Goal: Task Accomplishment & Management: Manage account settings

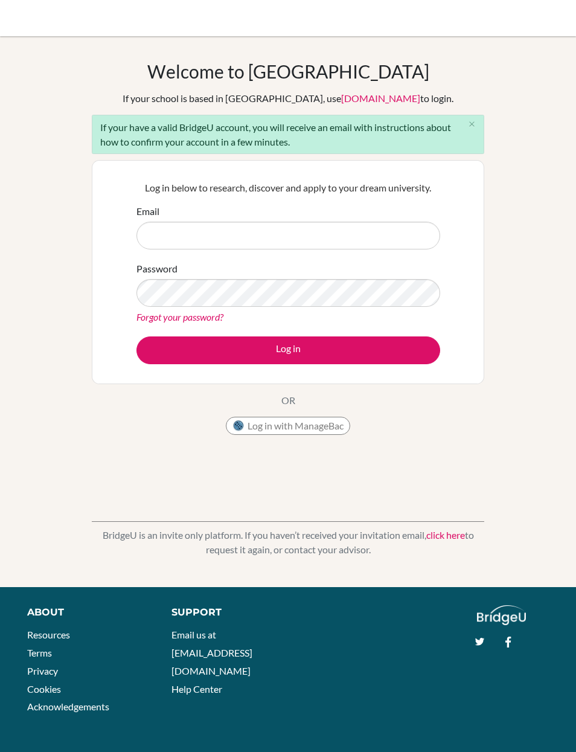
click at [304, 433] on button "Log in with ManageBac" at bounding box center [288, 426] width 124 height 18
click at [329, 424] on button "Log in with ManageBac" at bounding box center [288, 426] width 124 height 18
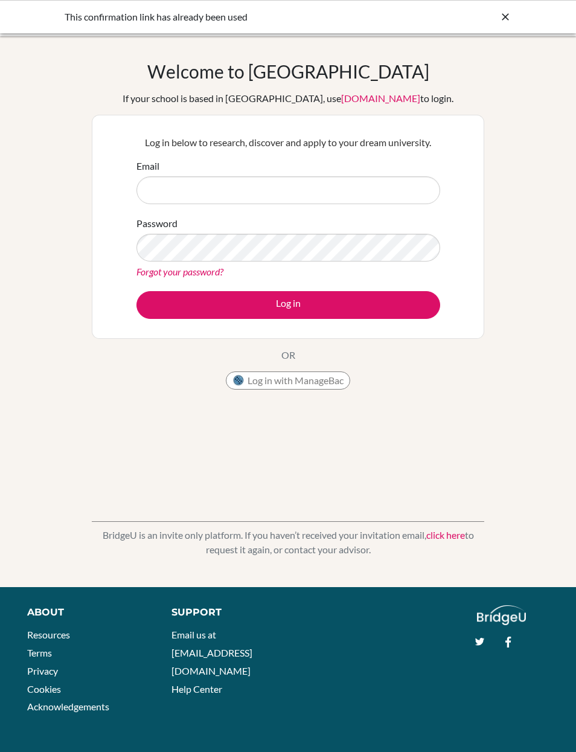
click at [503, 7] on div "This confirmation link has already been used" at bounding box center [288, 16] width 576 height 33
click at [511, 22] on icon at bounding box center [506, 17] width 12 height 12
click at [510, 22] on icon at bounding box center [506, 17] width 12 height 12
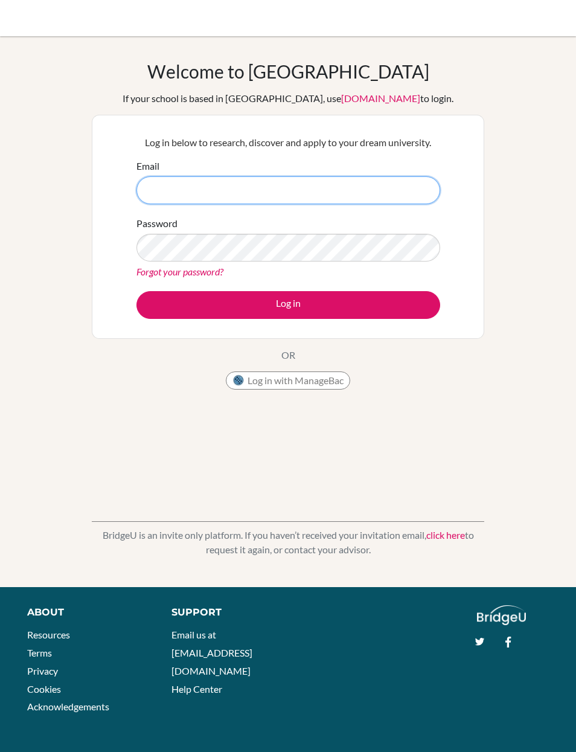
click at [379, 188] on input "Email" at bounding box center [289, 190] width 304 height 28
click at [304, 182] on input "twong4@ichk.edu" at bounding box center [289, 190] width 304 height 28
click at [256, 181] on input "twong4@ichk.edu" at bounding box center [289, 190] width 304 height 28
click at [256, 180] on input "twong4@ichk.edu" at bounding box center [289, 190] width 304 height 28
click at [244, 185] on input "twong4@ichk.edu" at bounding box center [289, 190] width 304 height 28
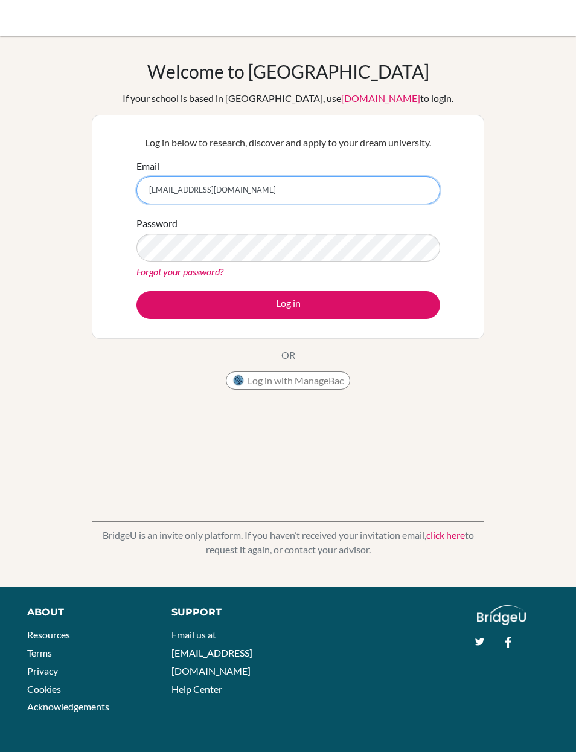
click at [217, 193] on input "twong4@ichk.edu" at bounding box center [289, 190] width 304 height 28
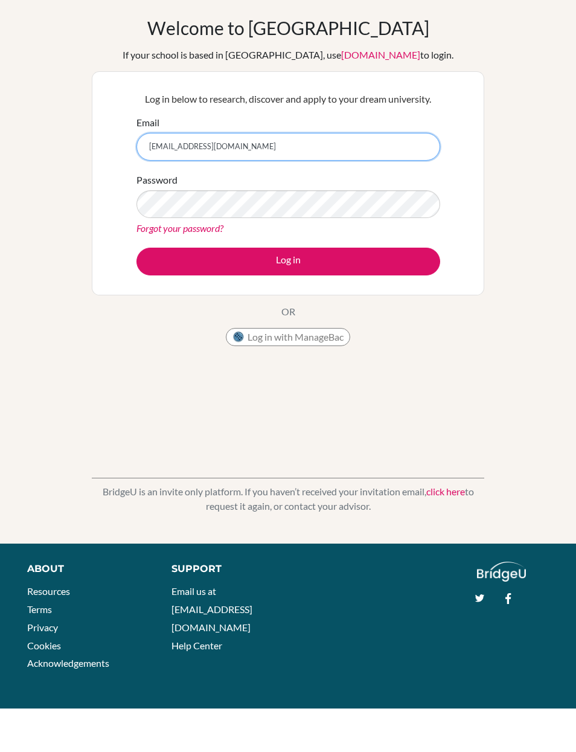
type input "twong4@ichk.edu.hk"
click at [213, 266] on link "Forgot your password?" at bounding box center [180, 271] width 87 height 11
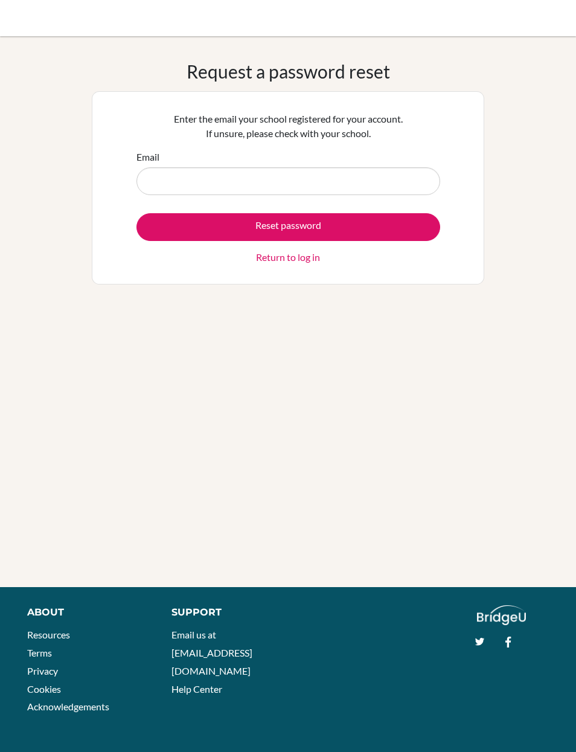
click at [379, 186] on input "Email" at bounding box center [289, 181] width 304 height 28
type input "twong4@ichk.edu.hk"
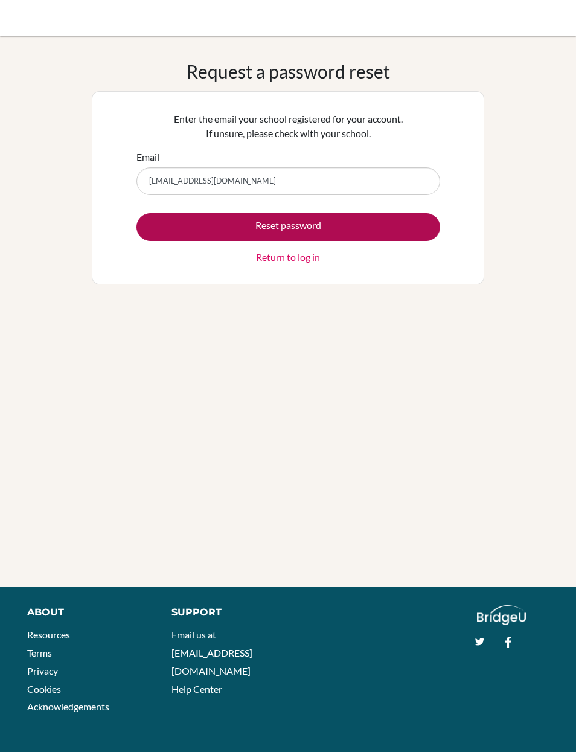
click at [343, 216] on button "Reset password" at bounding box center [289, 227] width 304 height 28
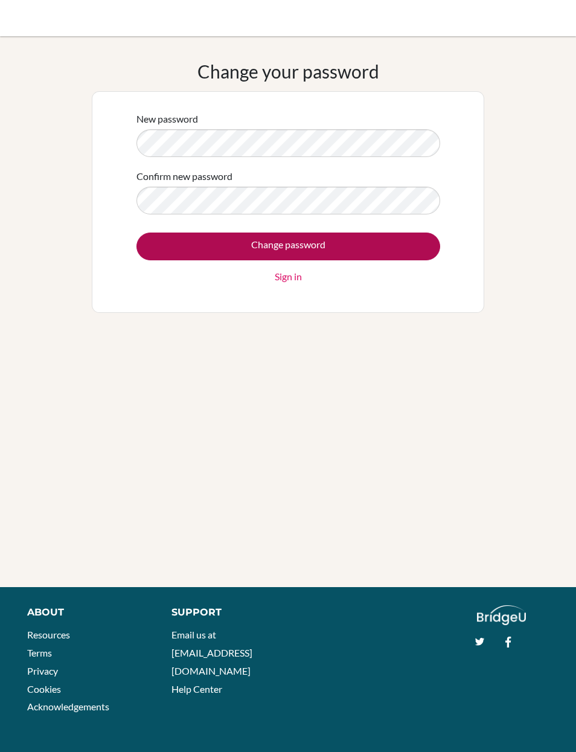
click at [351, 243] on input "Change password" at bounding box center [289, 247] width 304 height 28
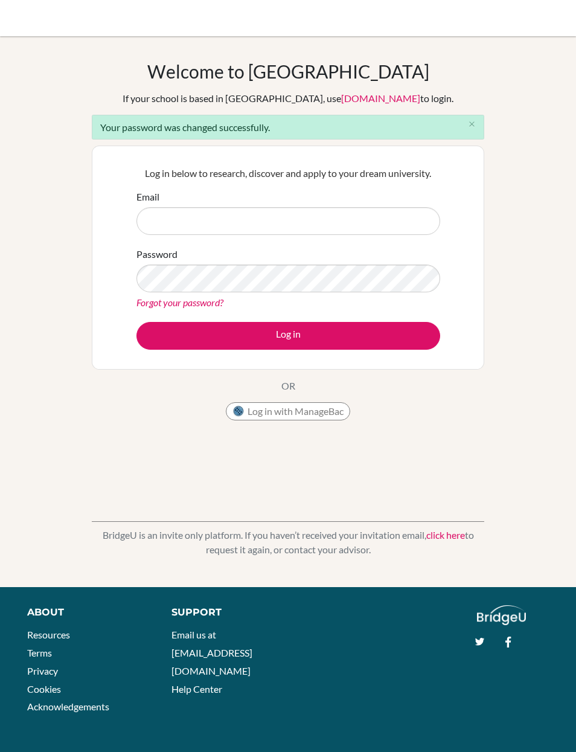
click at [309, 220] on input "Email" at bounding box center [289, 221] width 304 height 28
type input "[EMAIL_ADDRESS][DOMAIN_NAME]"
click at [94, 585] on div "Welcome to [GEOGRAPHIC_DATA] If your school is based in [GEOGRAPHIC_DATA], use …" at bounding box center [288, 311] width 576 height 551
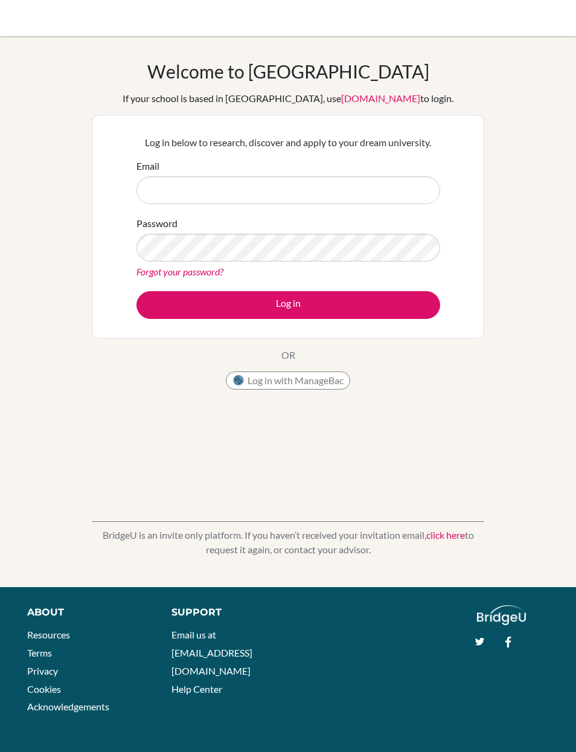
click at [271, 184] on input "Email" at bounding box center [289, 190] width 304 height 28
type input "[EMAIL_ADDRESS][DOMAIN_NAME]"
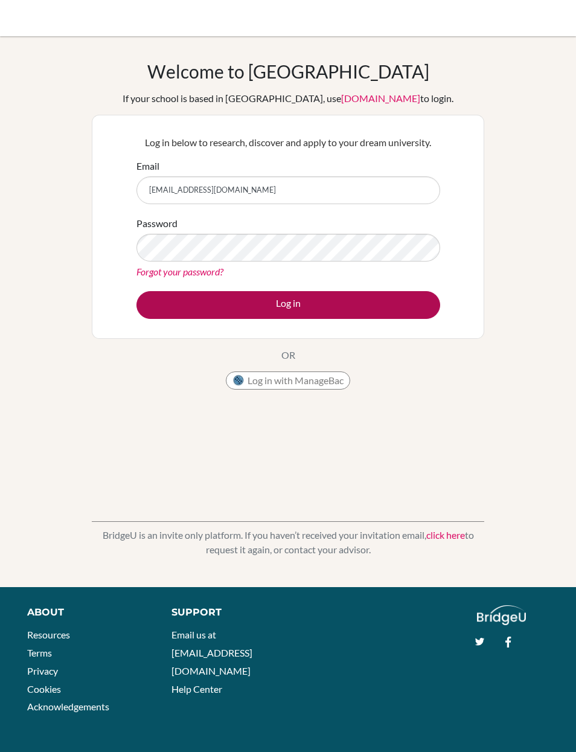
click at [277, 293] on button "Log in" at bounding box center [289, 305] width 304 height 28
